Goal: Transaction & Acquisition: Purchase product/service

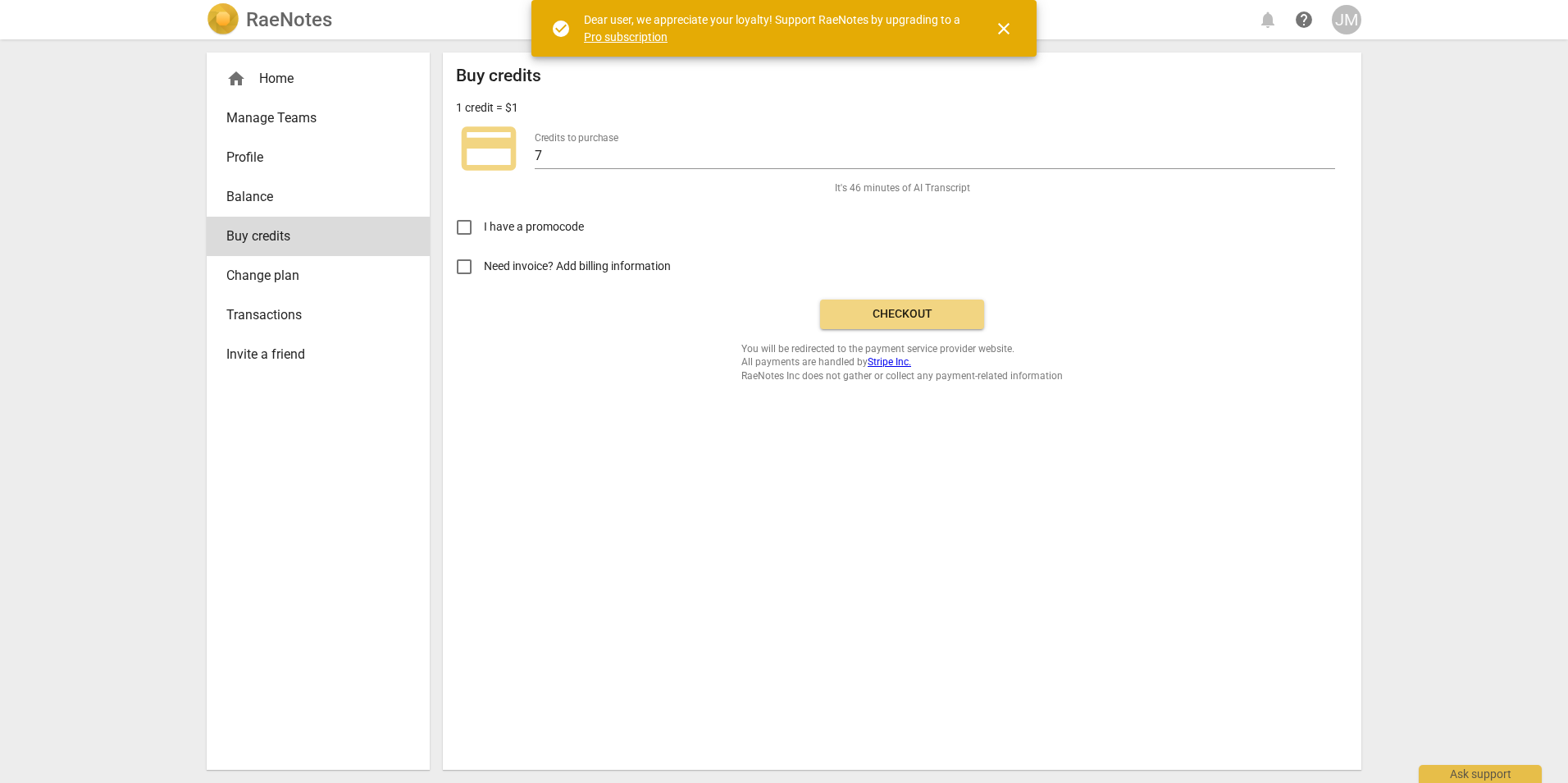
click at [538, 266] on span "Need invoice? Add billing information" at bounding box center [578, 266] width 189 height 17
click at [484, 266] on input "Need invoice? Add billing information" at bounding box center [464, 266] width 39 height 39
checkbox input "true"
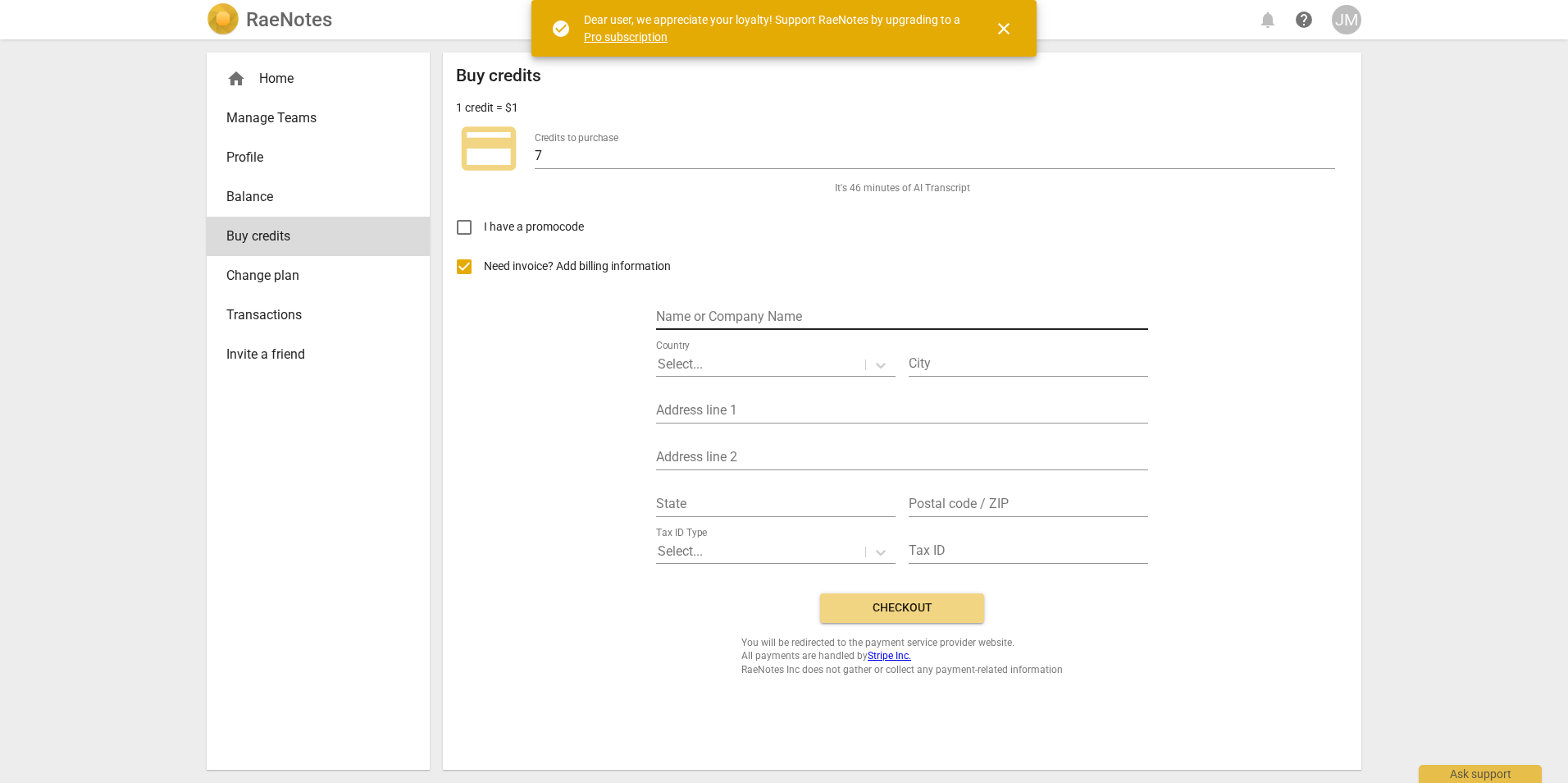
click at [725, 310] on input "text" at bounding box center [902, 317] width 492 height 23
type input "[PERSON_NAME]"
click at [822, 355] on div at bounding box center [761, 365] width 206 height 19
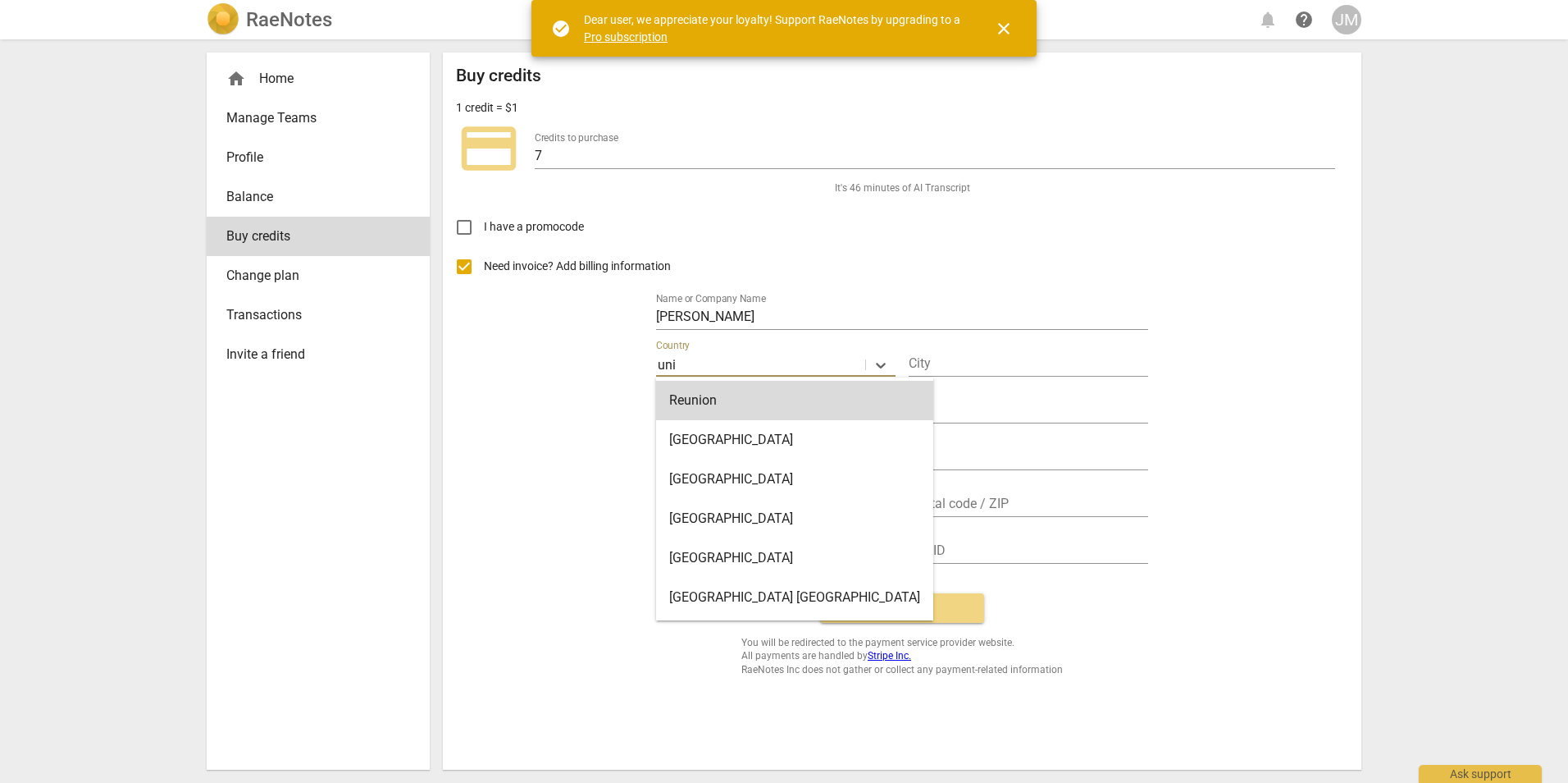
type input "unit"
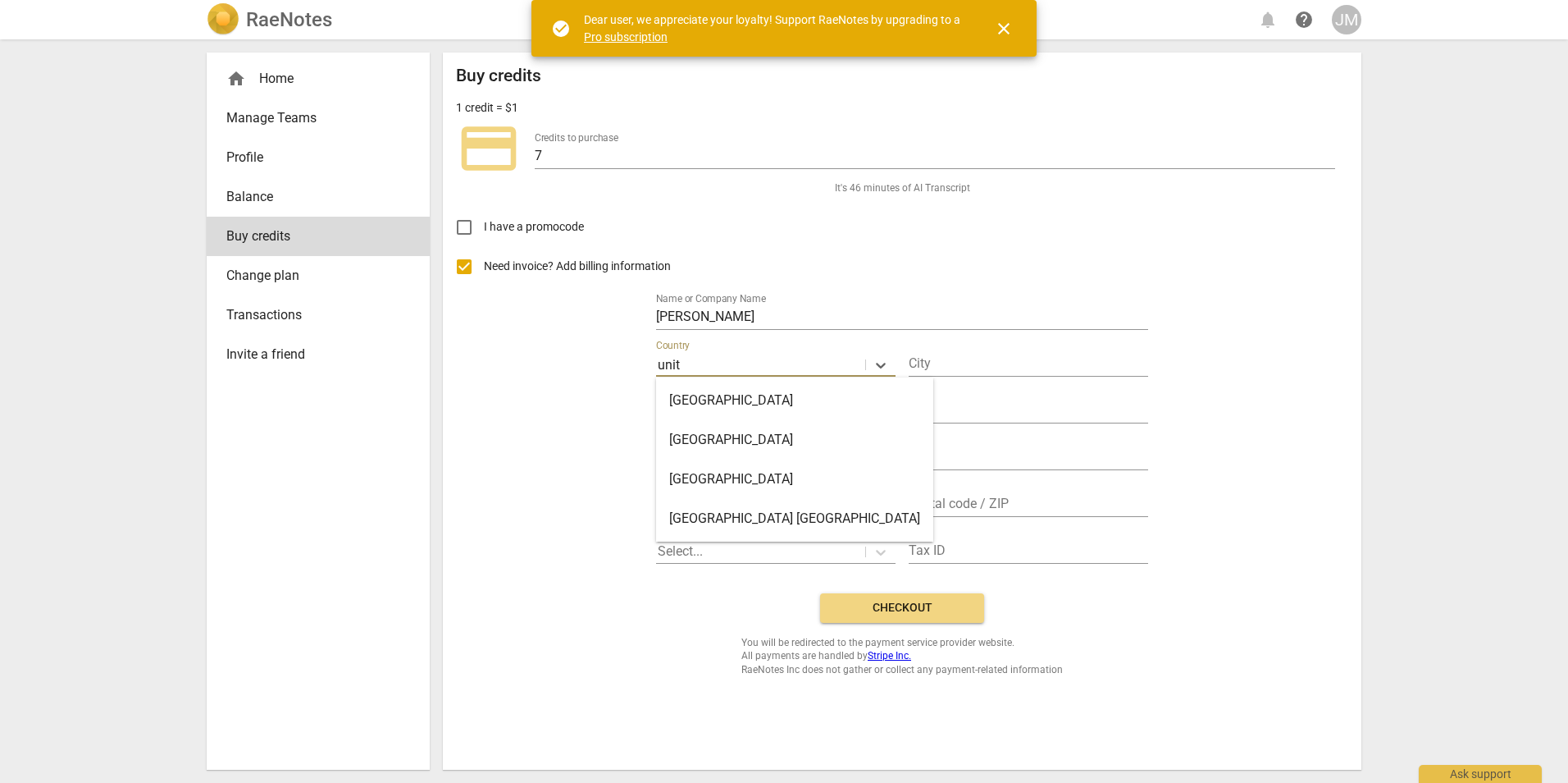
click at [791, 431] on div "United Kingdom" at bounding box center [795, 440] width 277 height 39
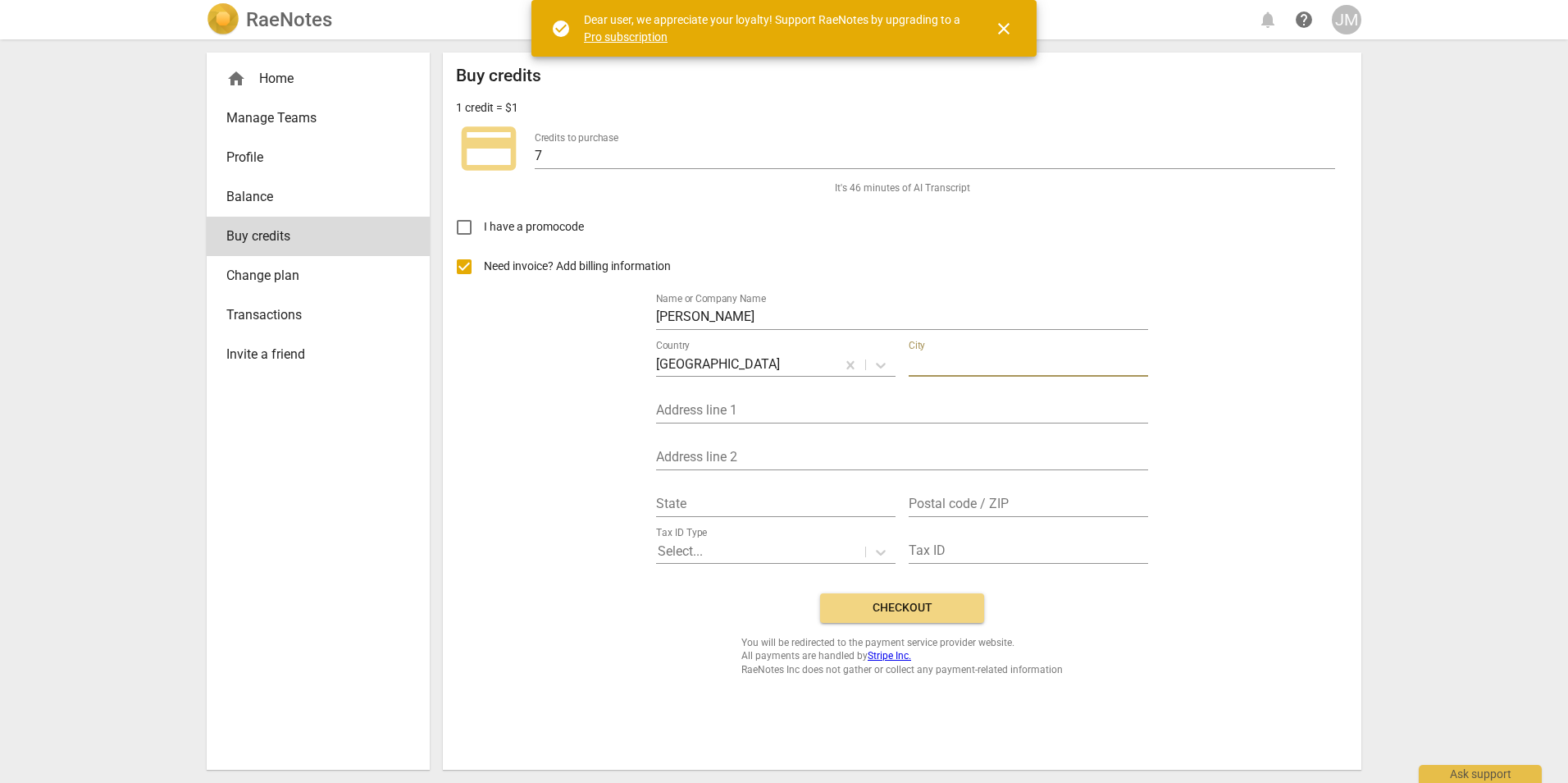
click at [939, 356] on input "text" at bounding box center [1029, 364] width 240 height 23
click at [919, 358] on input "somerset" at bounding box center [1029, 364] width 240 height 23
type input "Somerset"
click at [814, 398] on div "Address line 1" at bounding box center [902, 404] width 492 height 37
click at [812, 406] on input "text" at bounding box center [902, 411] width 492 height 23
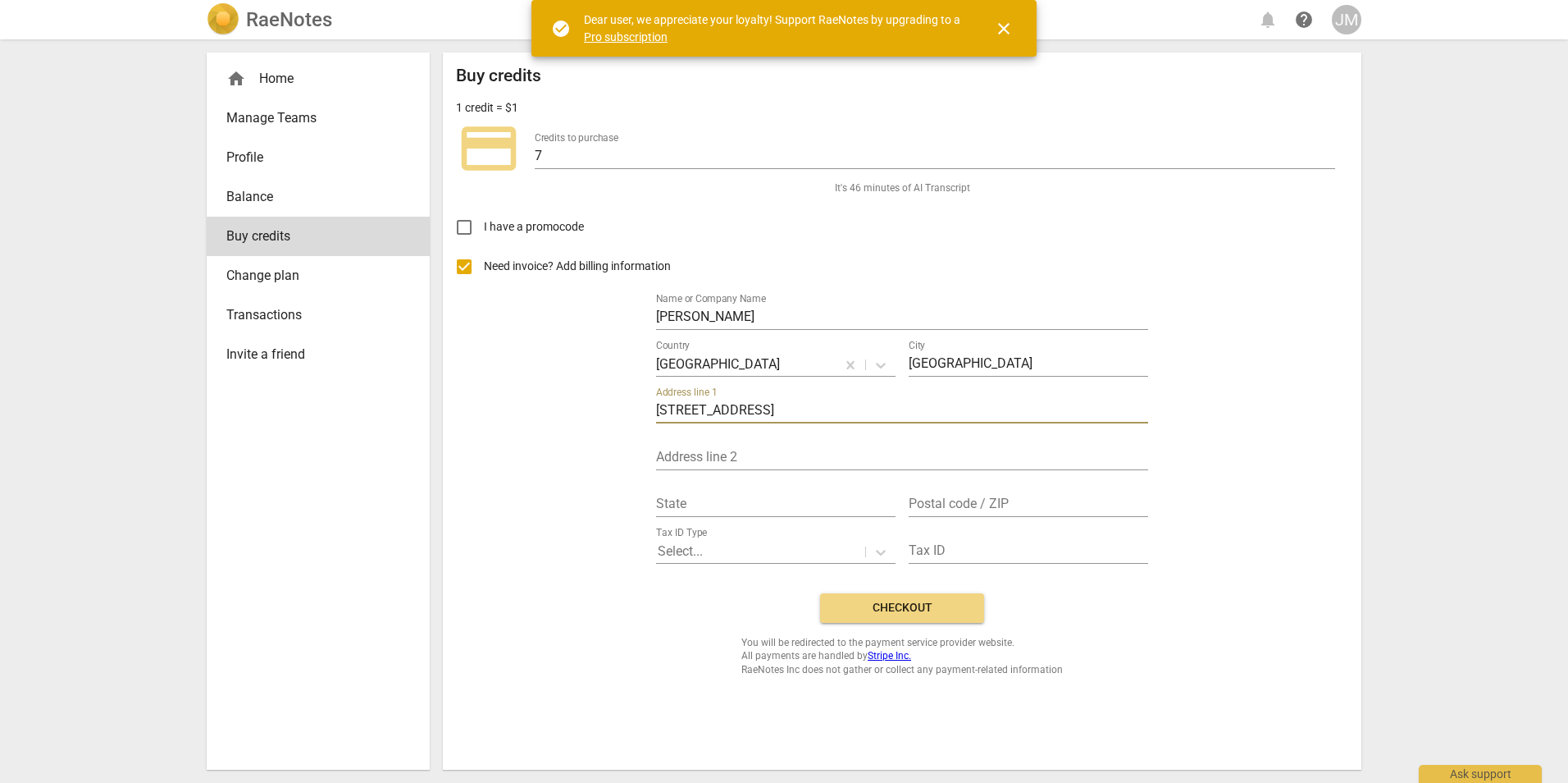
drag, startPoint x: 901, startPoint y: 410, endPoint x: 839, endPoint y: 403, distance: 62.4
click at [839, 403] on input "57 Liney Road, Westonzoyland, Bridgwater" at bounding box center [902, 411] width 492 height 23
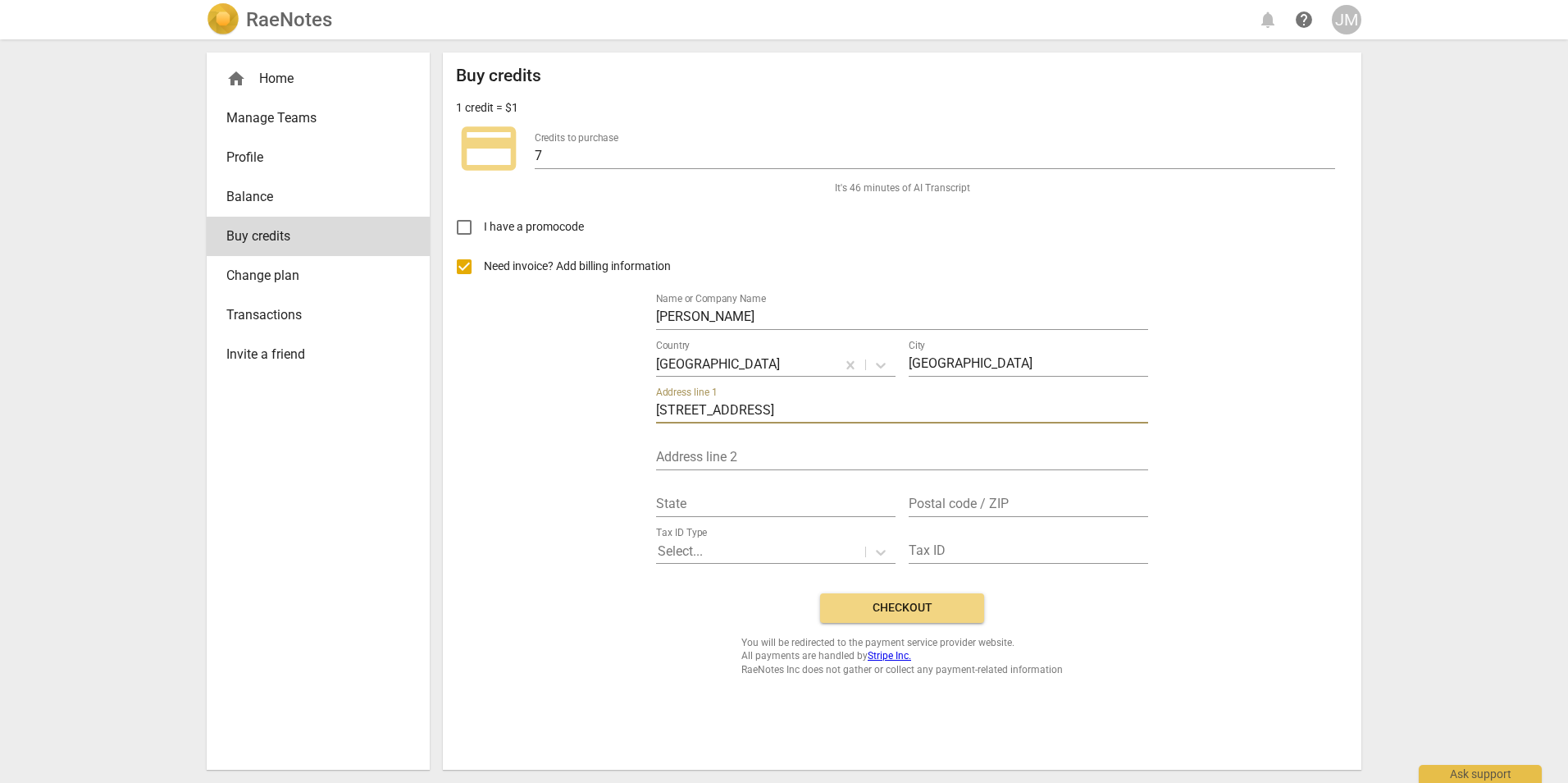
drag, startPoint x: 852, startPoint y: 412, endPoint x: 927, endPoint y: 404, distance: 75.4
click at [927, 404] on input "57 Liney Road, Westonzoyland, Bridgwater" at bounding box center [902, 411] width 492 height 23
type input "57 Liney Road, Westonzoyland,"
click at [882, 446] on input "text" at bounding box center [902, 458] width 492 height 23
type input "Bridgwater"
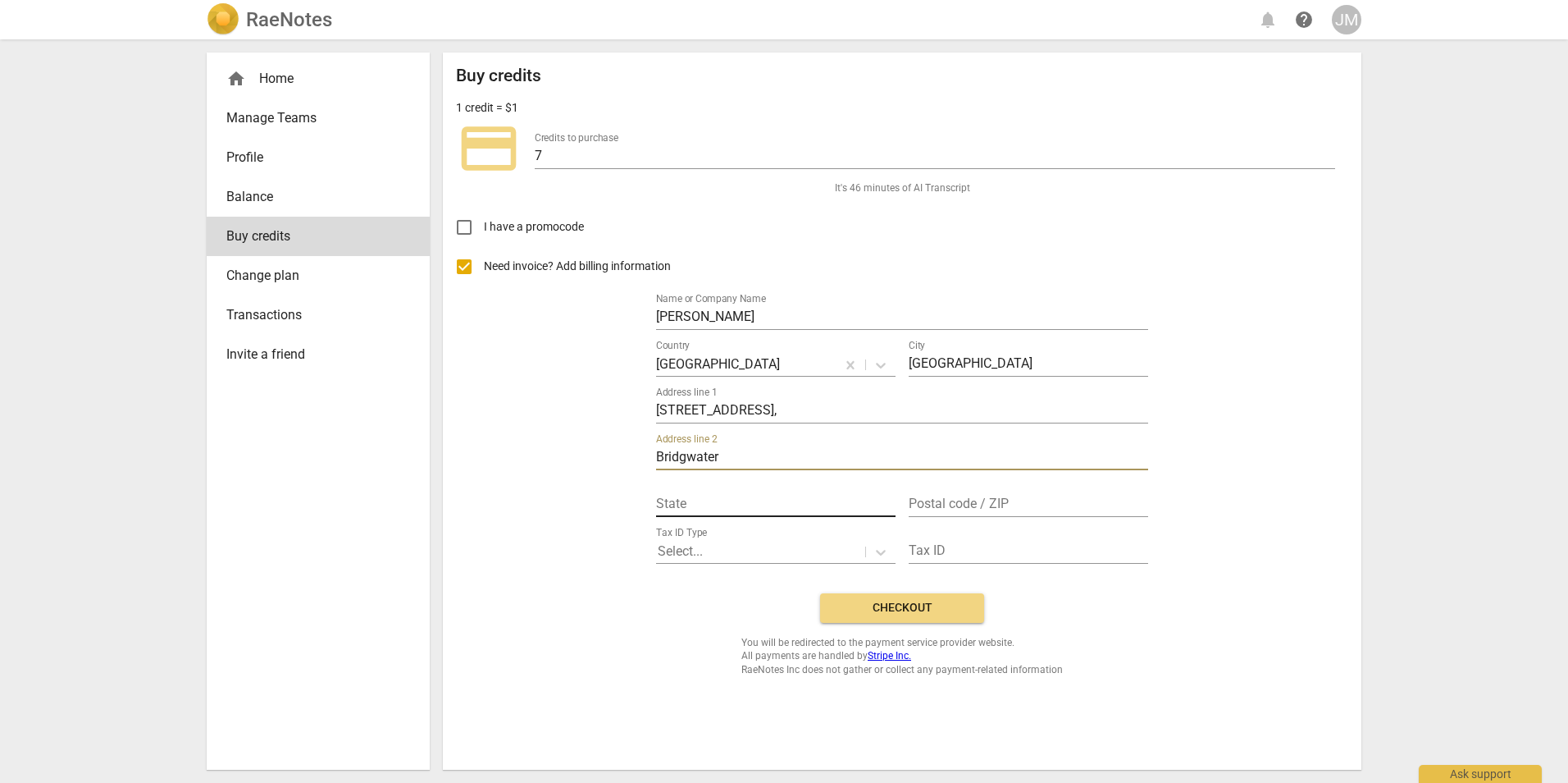
click at [887, 502] on input "text" at bounding box center [776, 504] width 240 height 23
type input "Somerset"
click at [1032, 503] on input "text" at bounding box center [1029, 504] width 240 height 23
type input "ta70eu"
click at [881, 552] on icon at bounding box center [881, 552] width 17 height 17
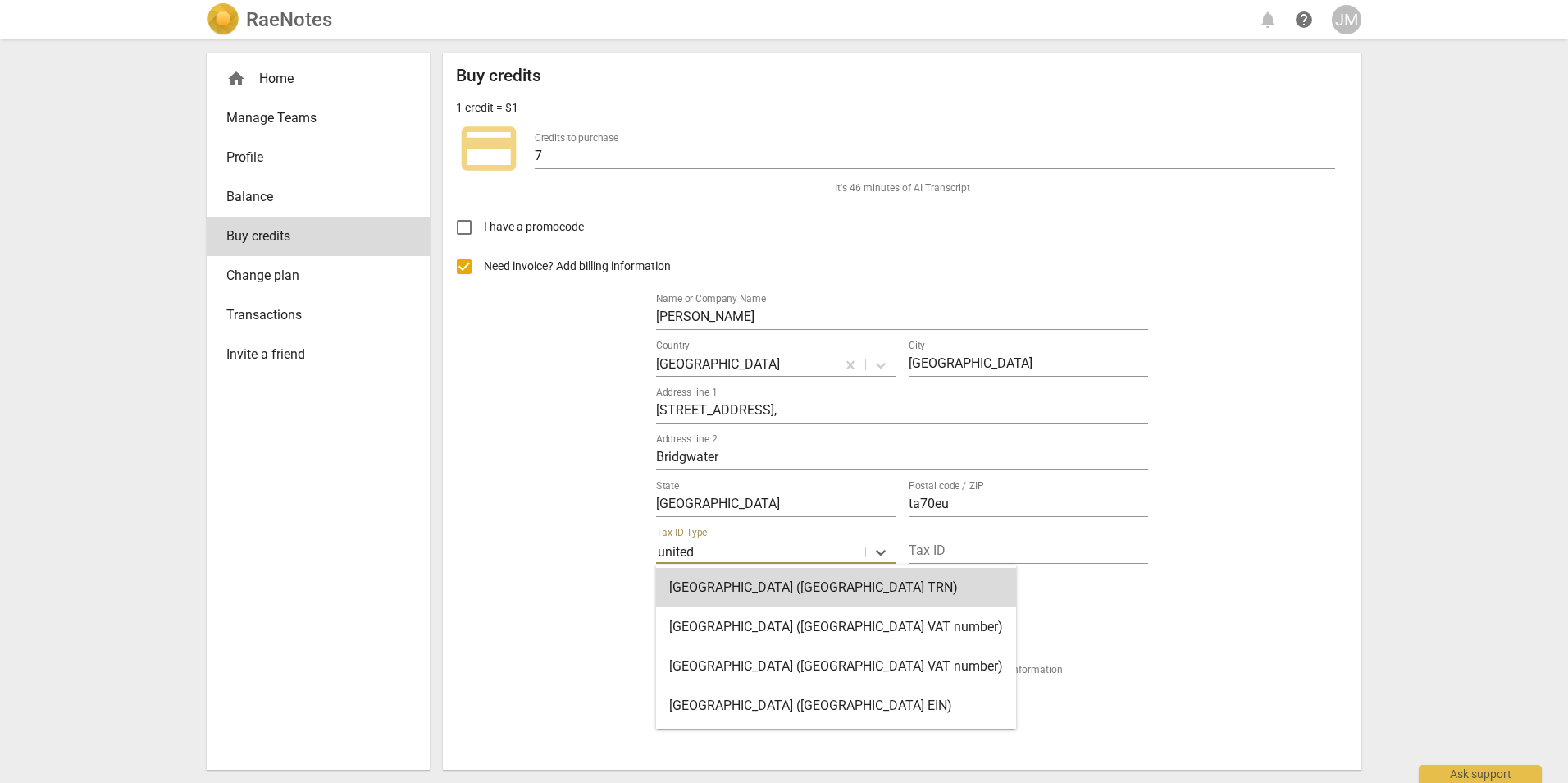
type input "united"
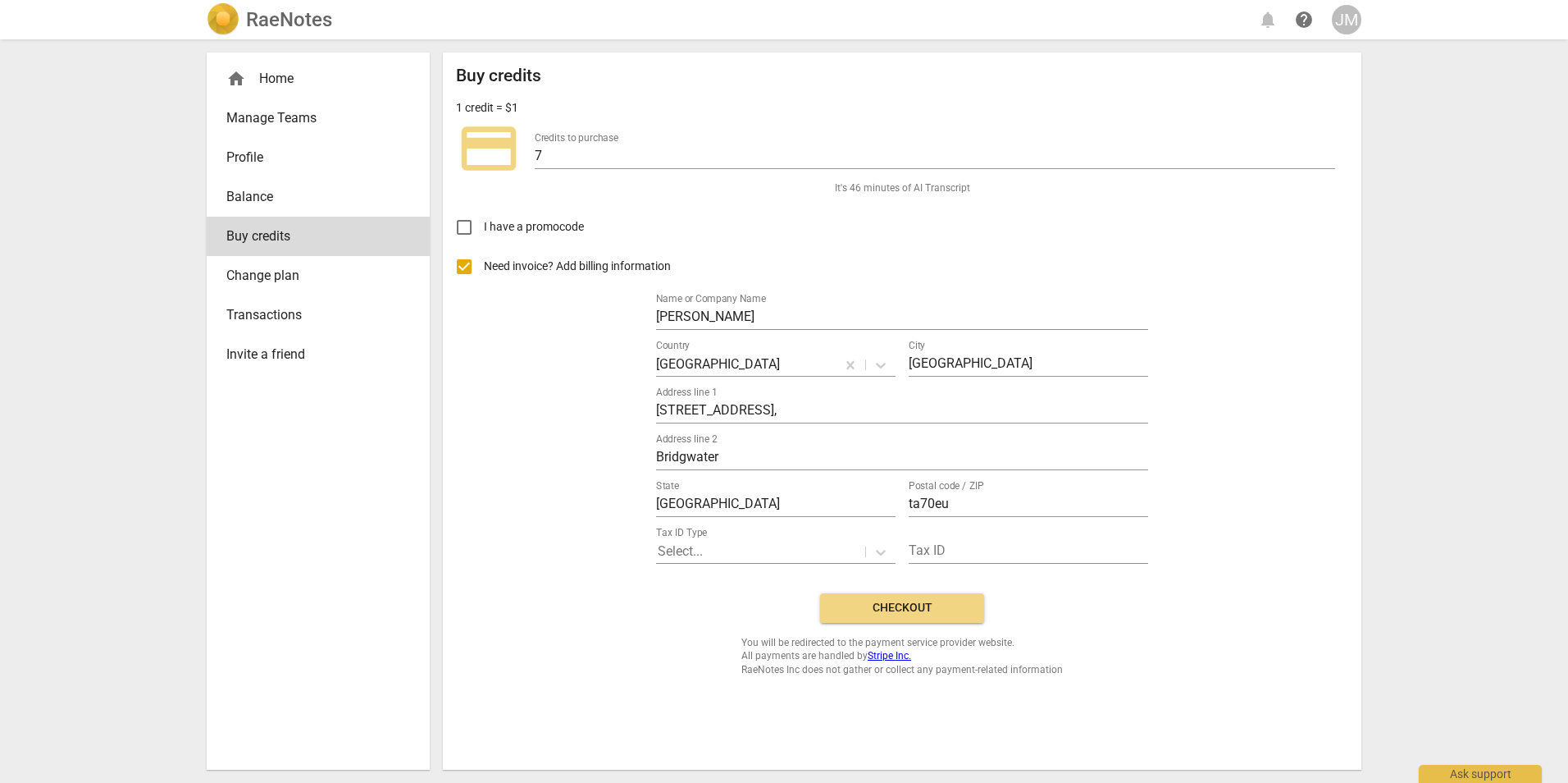
click at [1212, 571] on div "Need invoice? Add billing information Name or Company Name Jen Maynard Country …" at bounding box center [903, 413] width 892 height 333
click at [902, 607] on span "Checkout" at bounding box center [902, 609] width 138 height 17
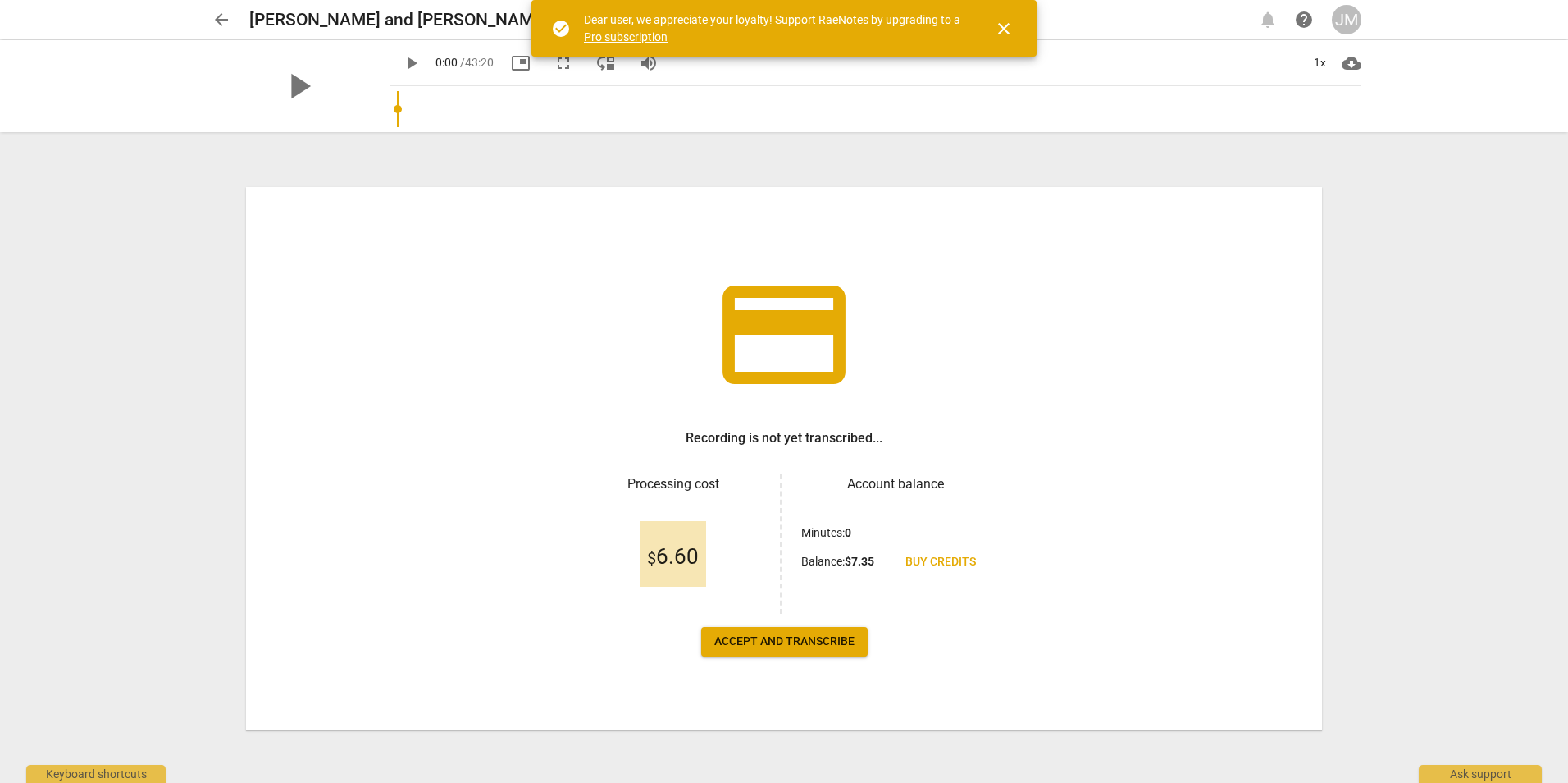
click at [996, 30] on span "close" at bounding box center [1004, 28] width 20 height 20
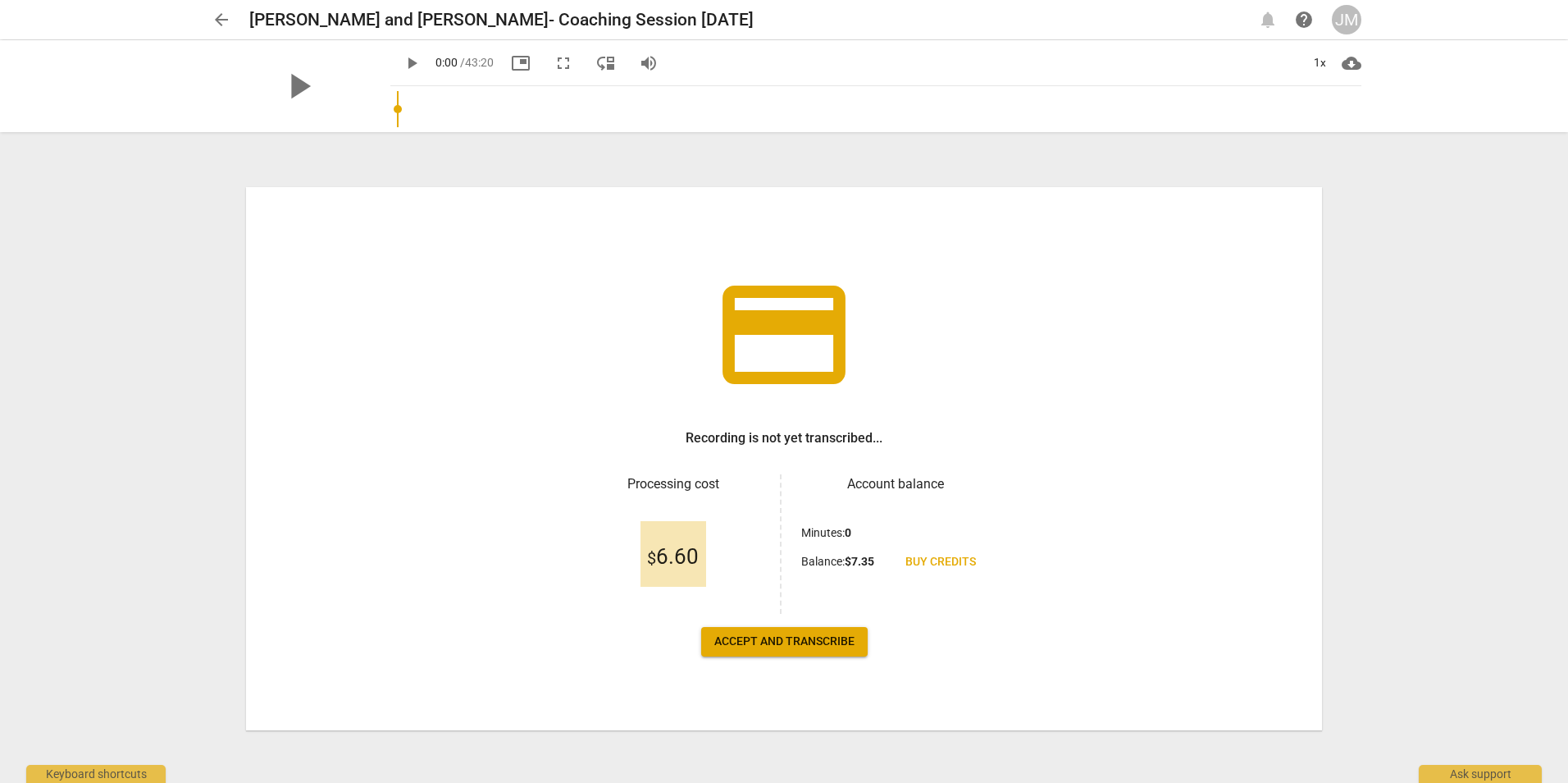
click at [787, 641] on span "Accept and transcribe" at bounding box center [784, 642] width 141 height 17
